Goal: Information Seeking & Learning: Understand process/instructions

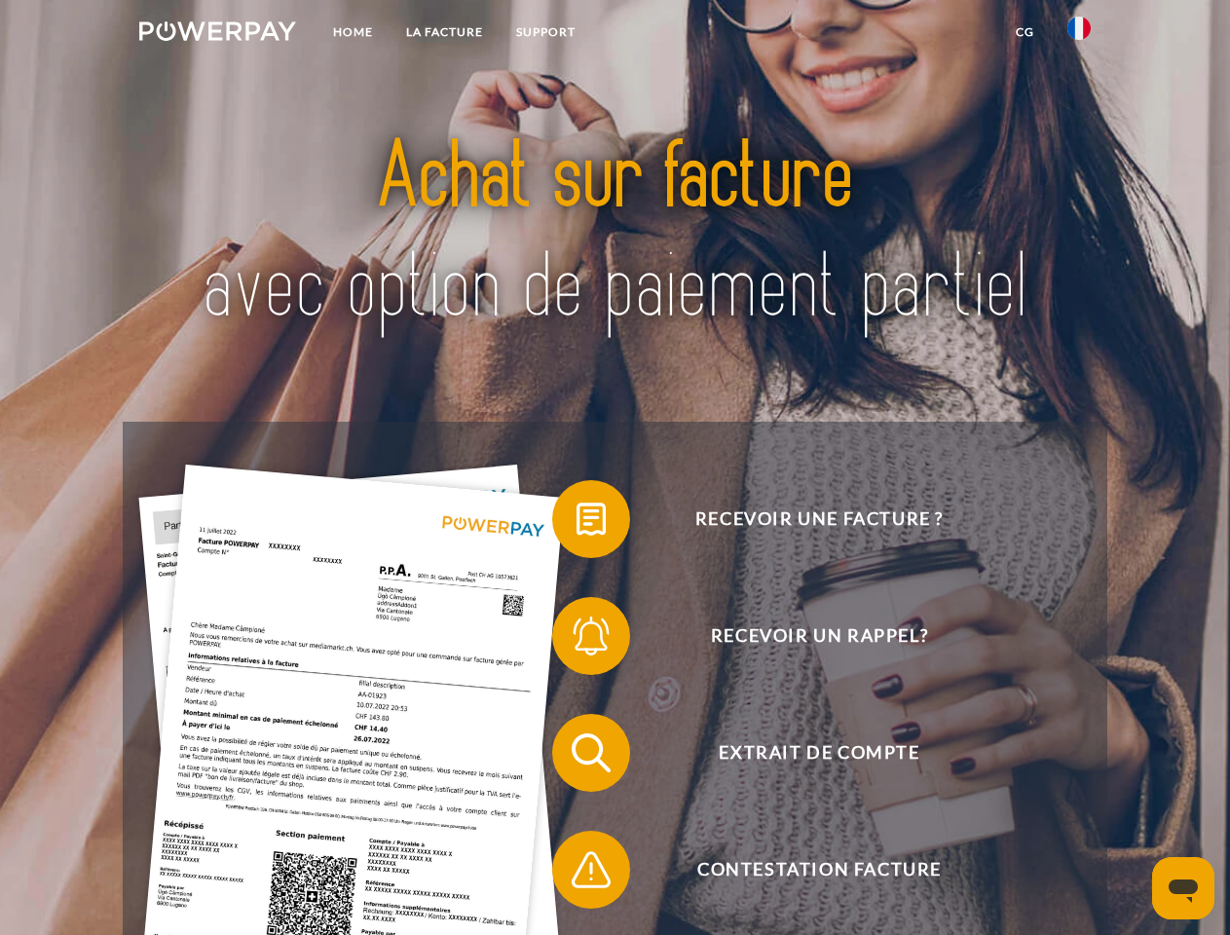
click at [217, 34] on img at bounding box center [217, 30] width 157 height 19
click at [1079, 34] on img at bounding box center [1079, 28] width 23 height 23
click at [1025, 32] on link "CG" at bounding box center [1025, 32] width 52 height 35
click at [577, 523] on span at bounding box center [561, 518] width 97 height 97
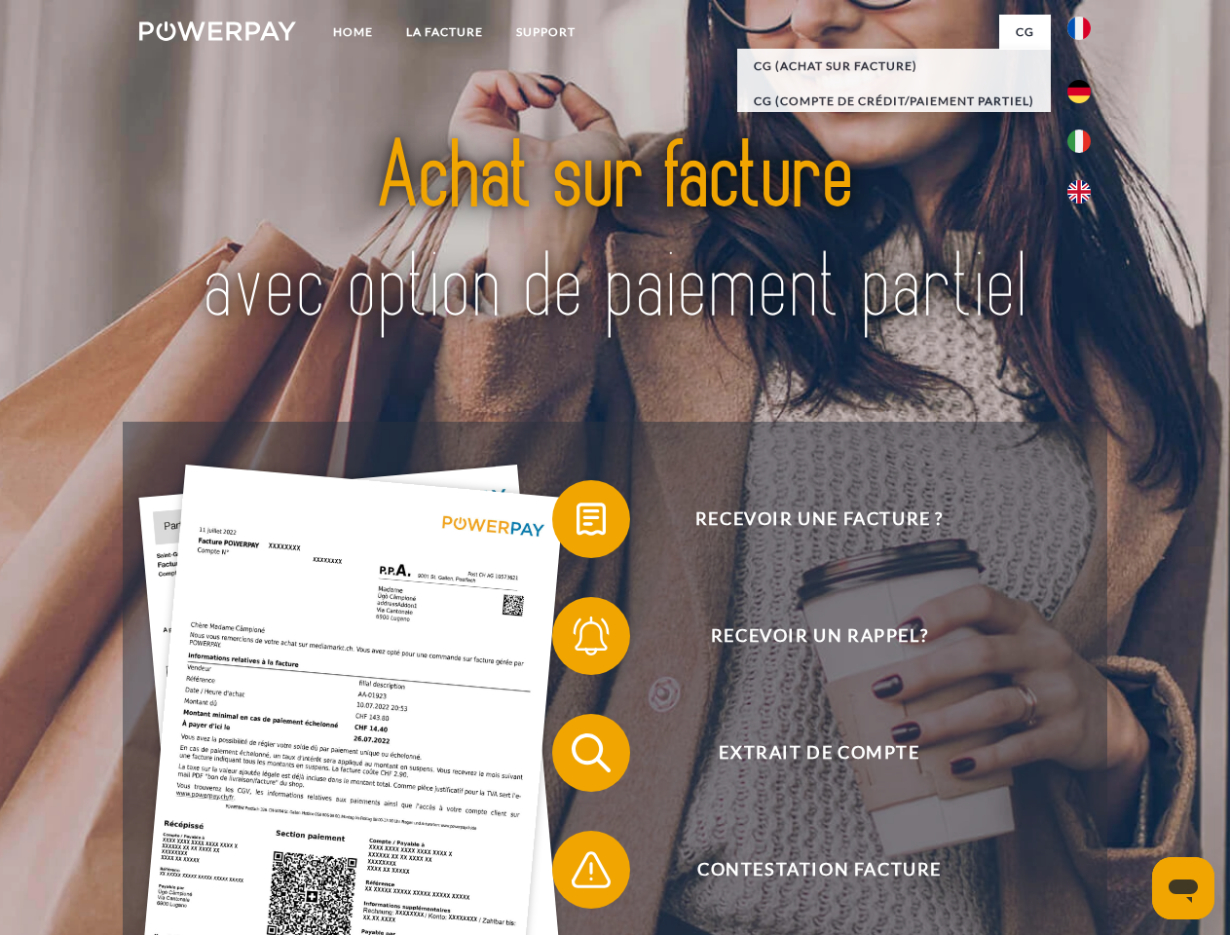
click at [577, 640] on span at bounding box center [561, 635] width 97 height 97
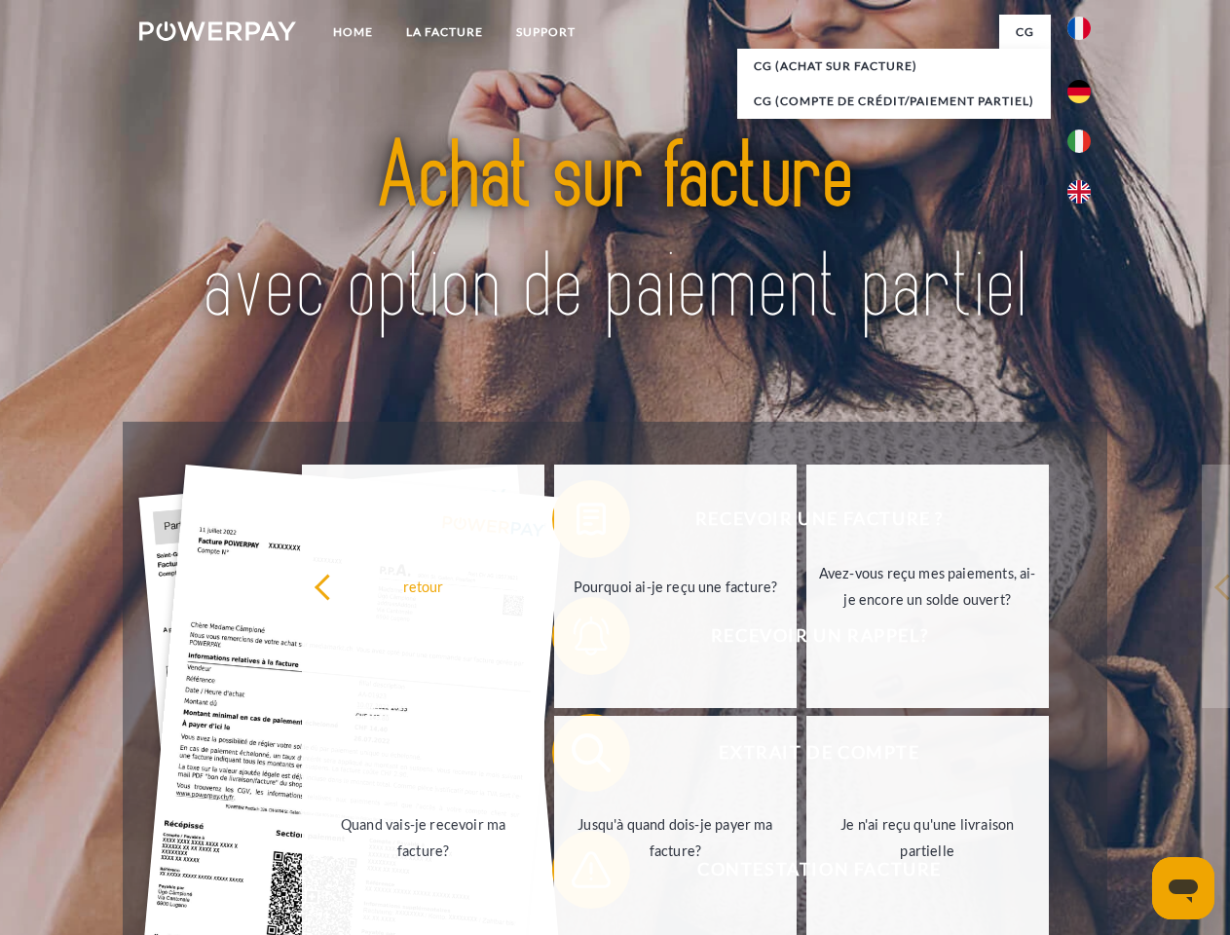
click at [577, 757] on link "Jusqu'à quand dois-je payer ma facture?" at bounding box center [675, 837] width 243 height 243
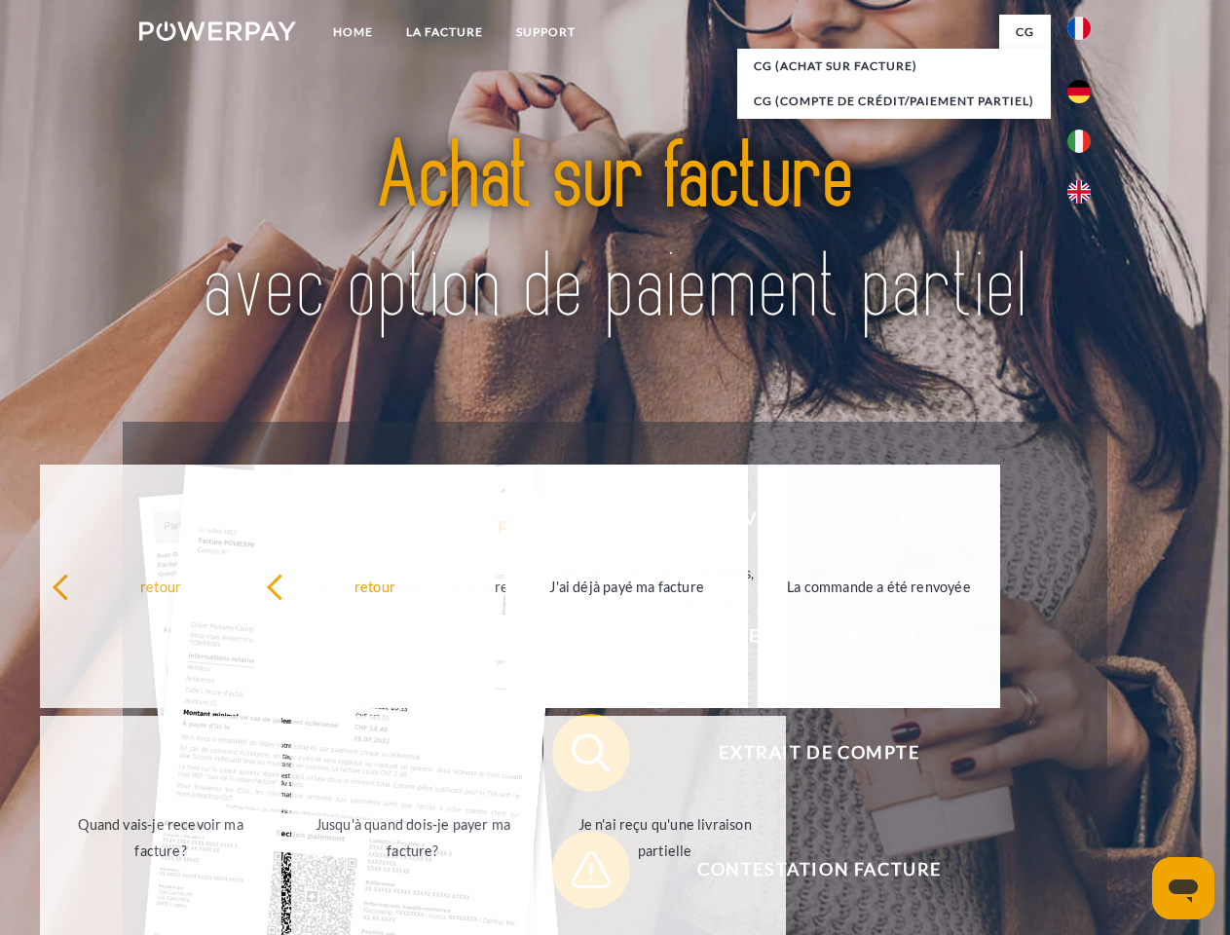
click at [577, 874] on span at bounding box center [561, 869] width 97 height 97
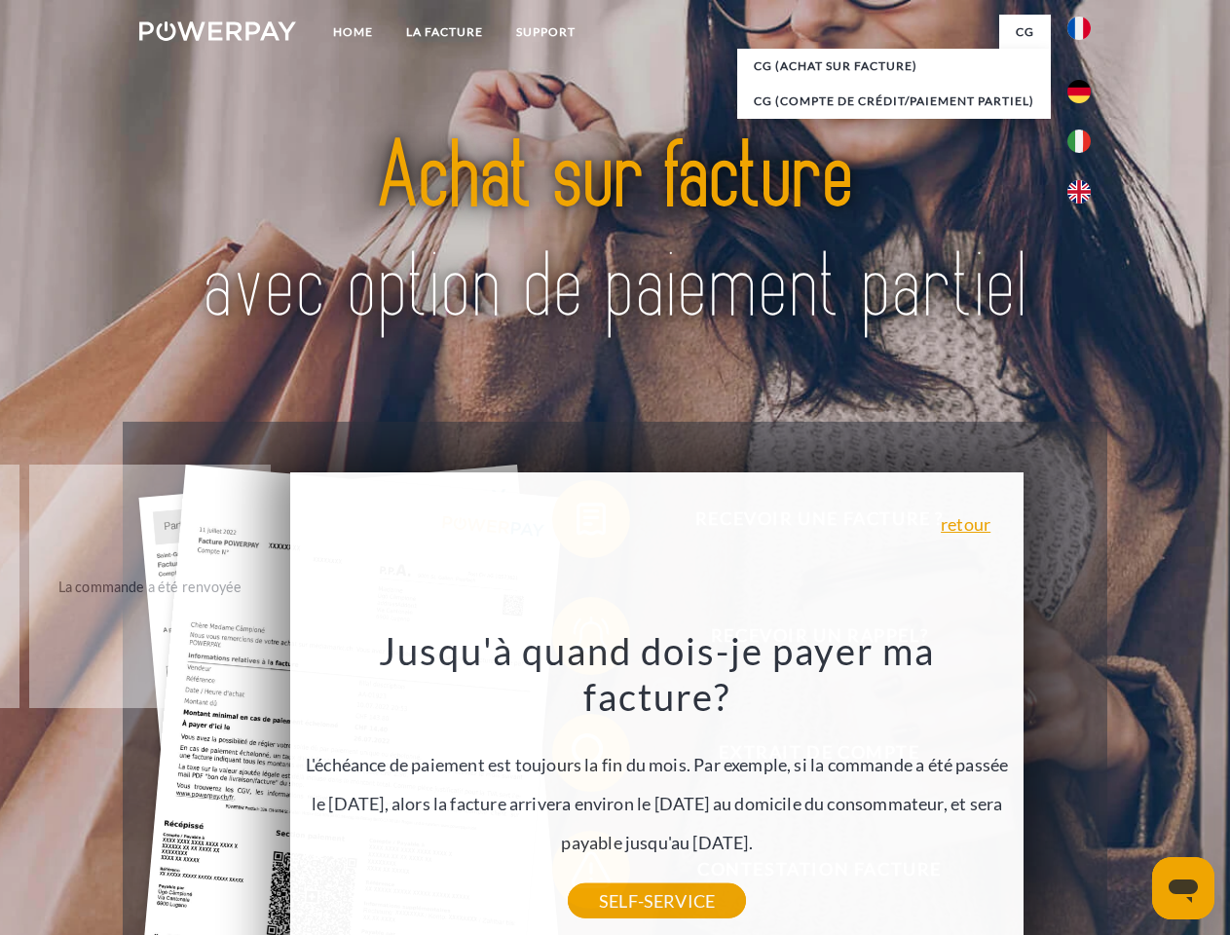
click at [1183, 888] on icon "Ouvrir la fenêtre de messagerie" at bounding box center [1183, 891] width 29 height 23
